Goal: Find specific page/section: Find specific page/section

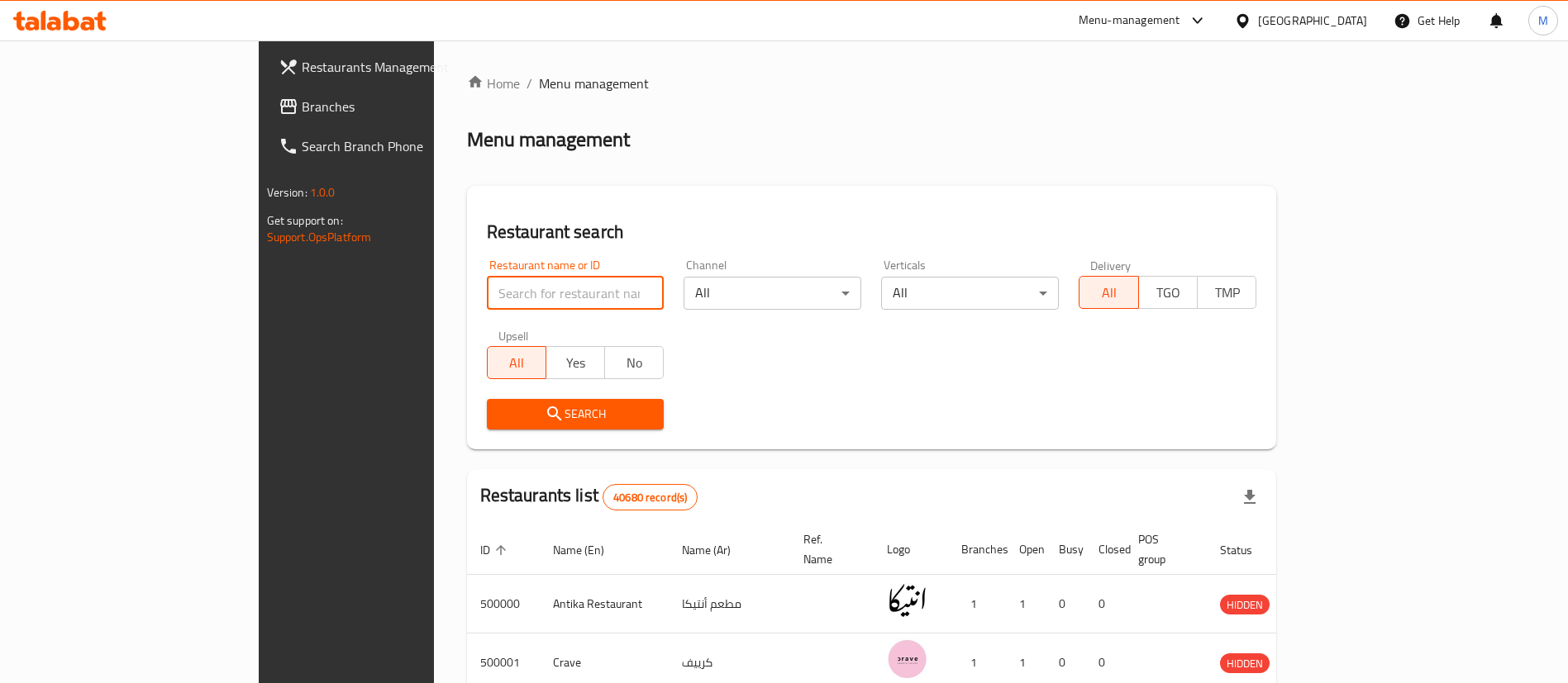
click at [487, 302] on input "search" at bounding box center [576, 294] width 178 height 33
paste input "696657"
click button "Search" at bounding box center [576, 414] width 178 height 30
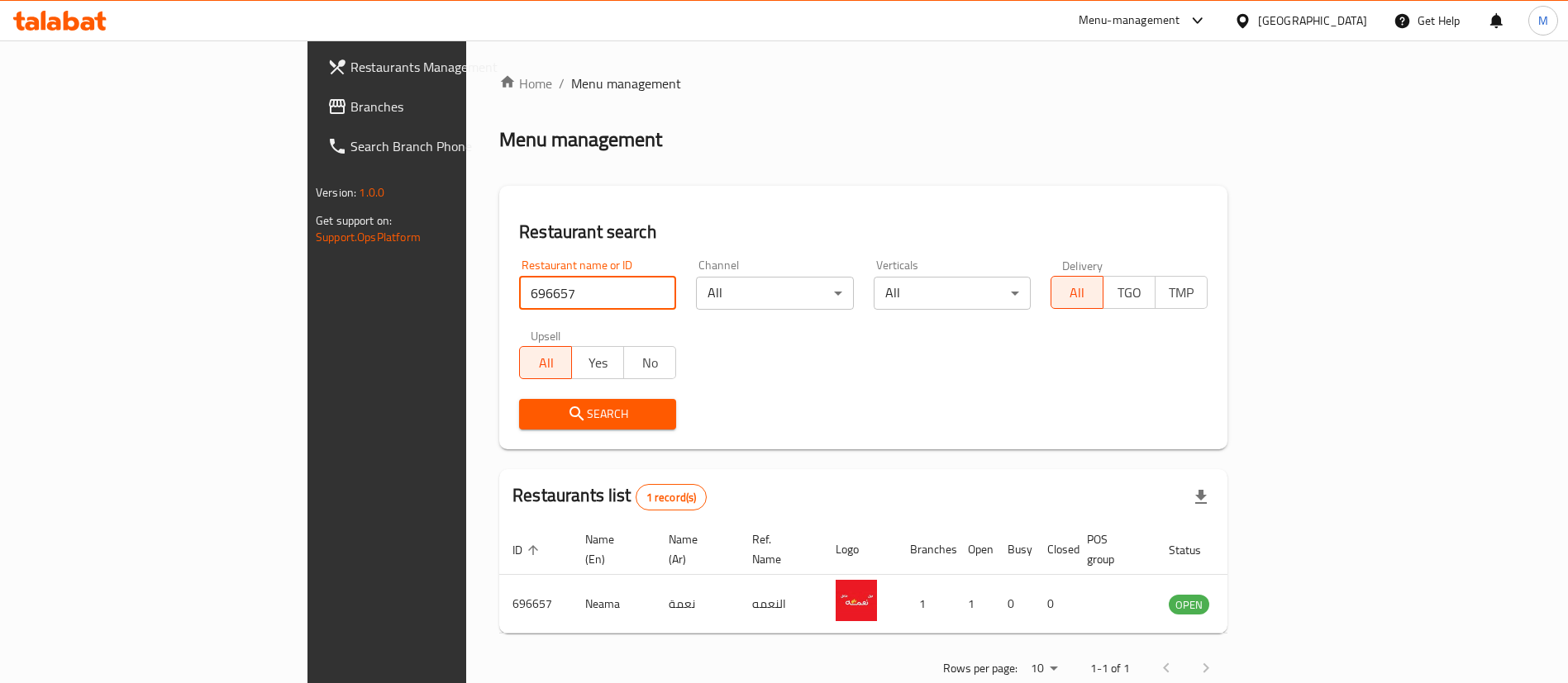
scroll to position [21, 0]
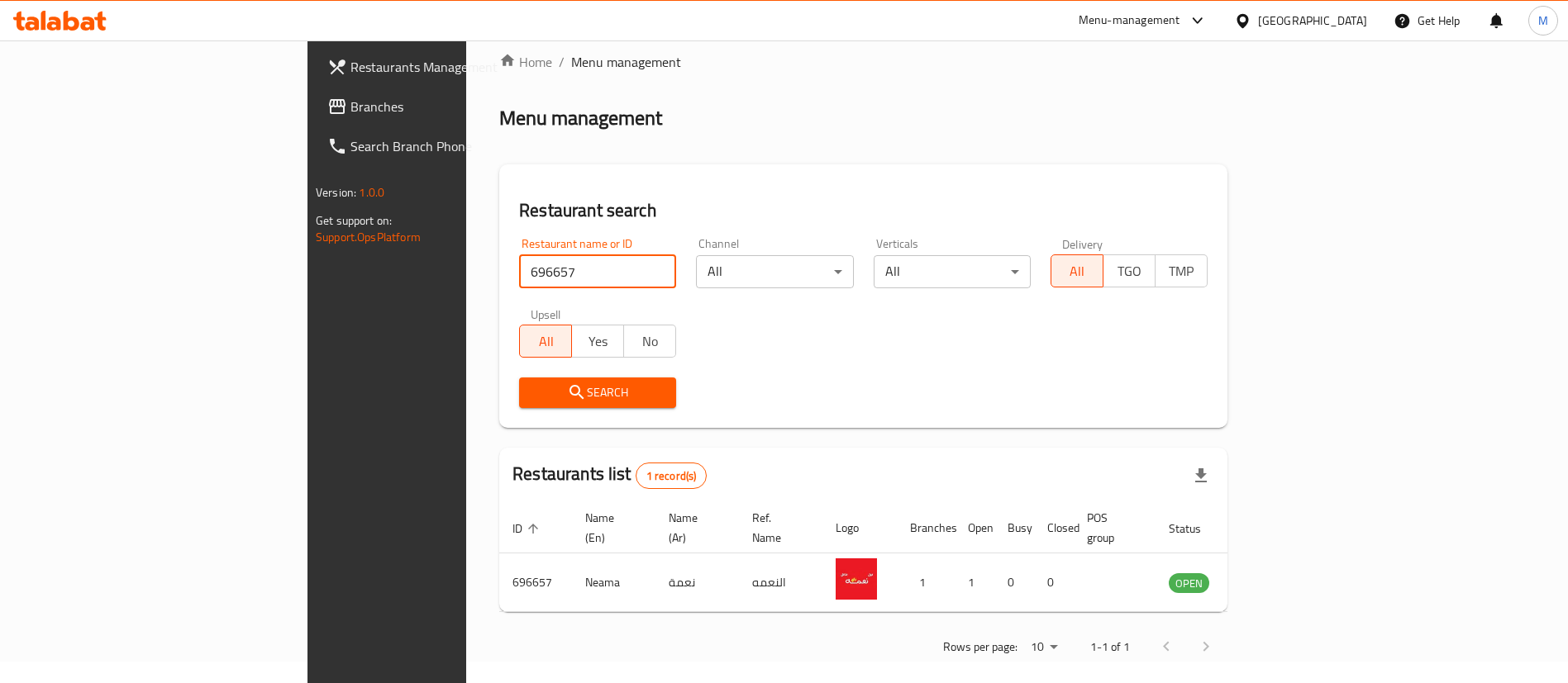
click at [519, 261] on input "696657" at bounding box center [598, 272] width 157 height 33
paste input "5392"
click at [519, 261] on input "695392" at bounding box center [598, 272] width 157 height 33
type input "695392"
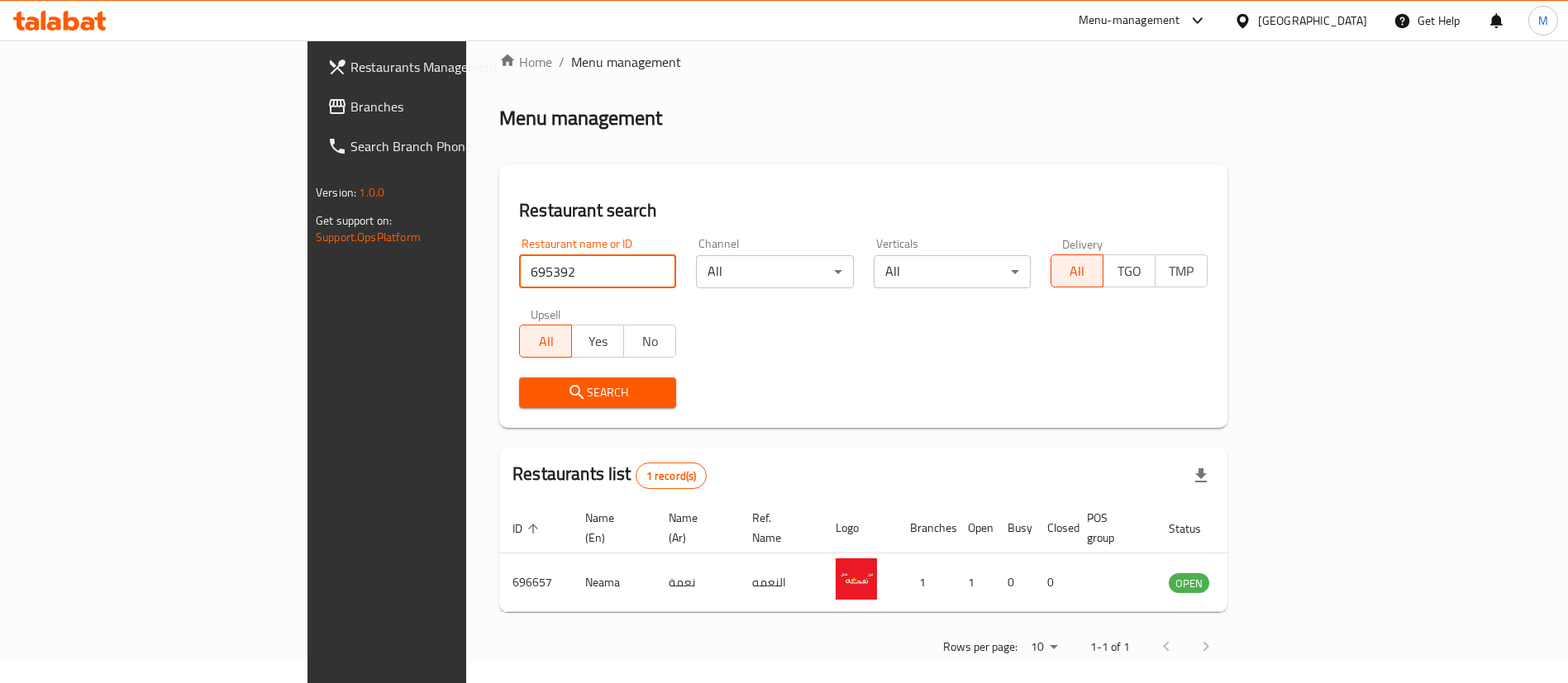
click button "Search" at bounding box center [598, 392] width 157 height 30
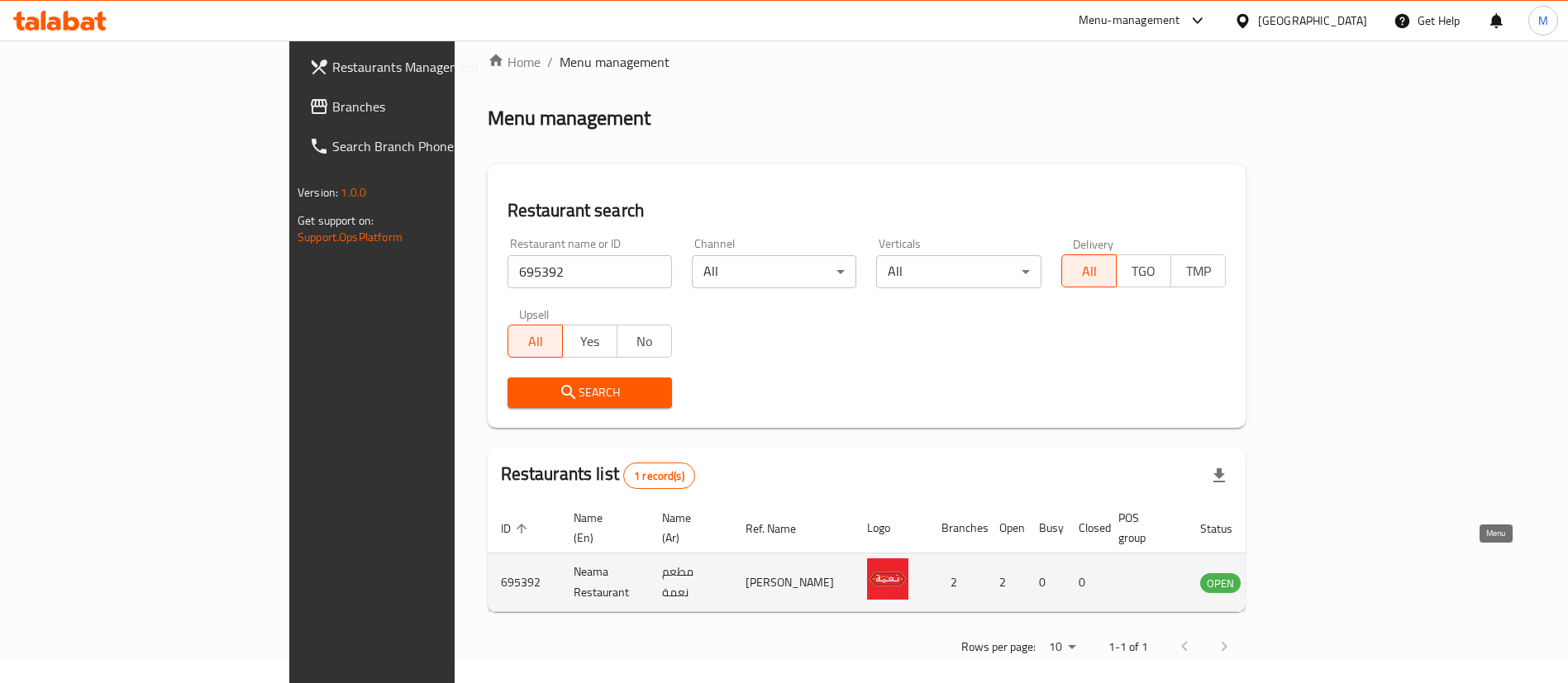
click at [1306, 573] on icon "enhanced table" at bounding box center [1297, 583] width 20 height 20
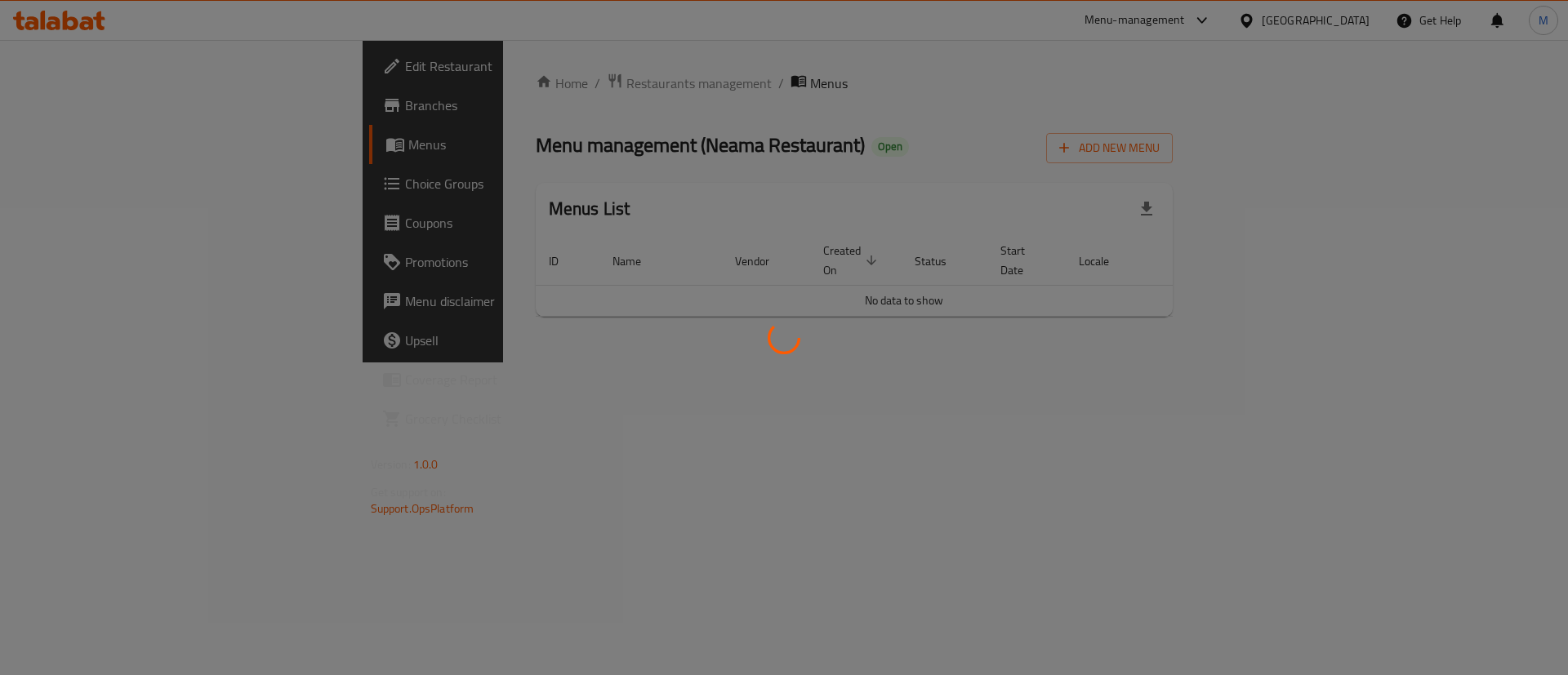
click at [117, 112] on div at bounding box center [784, 338] width 1568 height 675
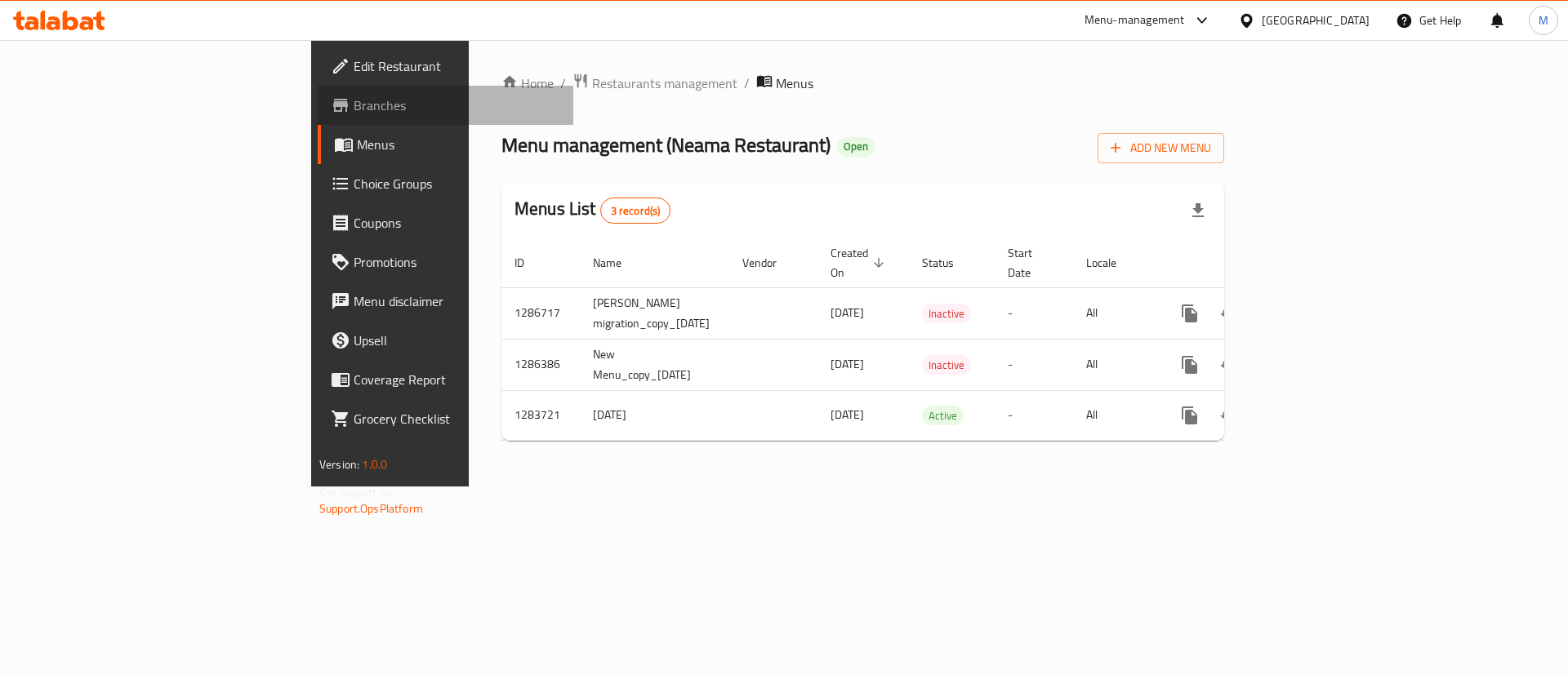
click at [353, 112] on span "Branches" at bounding box center [456, 105] width 206 height 19
